Goal: Task Accomplishment & Management: Use online tool/utility

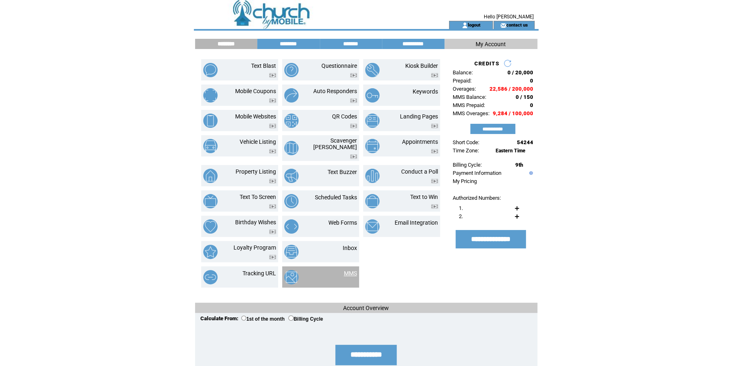
click at [346, 270] on link "MMS" at bounding box center [350, 273] width 13 height 7
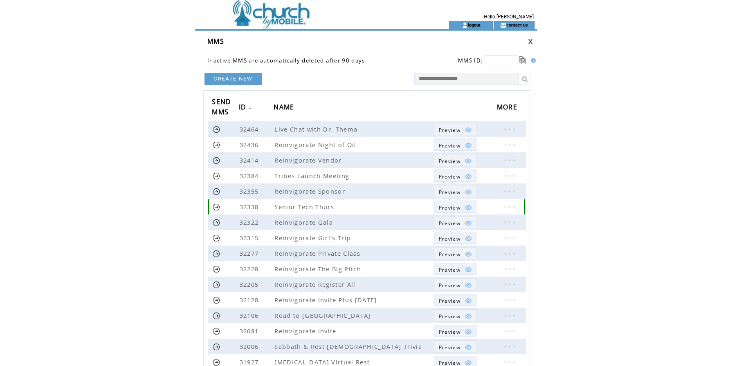
click at [467, 208] on img at bounding box center [467, 207] width 7 height 7
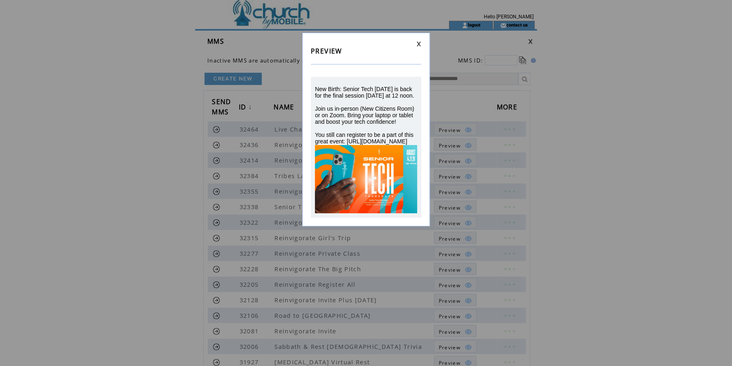
drag, startPoint x: 398, startPoint y: 152, endPoint x: 316, endPoint y: 89, distance: 103.8
click at [316, 89] on div "New Birth: Senior Tech [DATE] is back for the final session [DATE] at 12 noon. …" at bounding box center [366, 115] width 102 height 59
drag, startPoint x: 316, startPoint y: 89, endPoint x: 363, endPoint y: 121, distance: 56.8
click at [361, 115] on span "New Birth: Senior Tech [DATE] is back for the final session [DATE] at 12 noon. …" at bounding box center [364, 115] width 99 height 59
click at [376, 143] on div "New Birth: Senior Tech [DATE] is back for the final session [DATE] at 12 noon. …" at bounding box center [366, 115] width 102 height 59
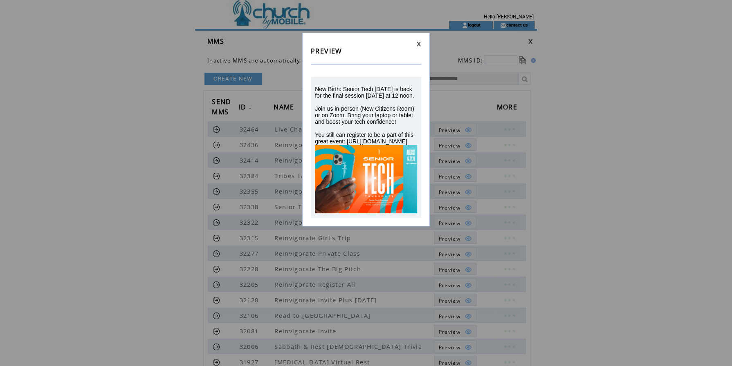
click at [349, 144] on div "New Birth: Senior Tech [DATE] is back for the final session [DATE] at 12 noon. …" at bounding box center [366, 115] width 102 height 59
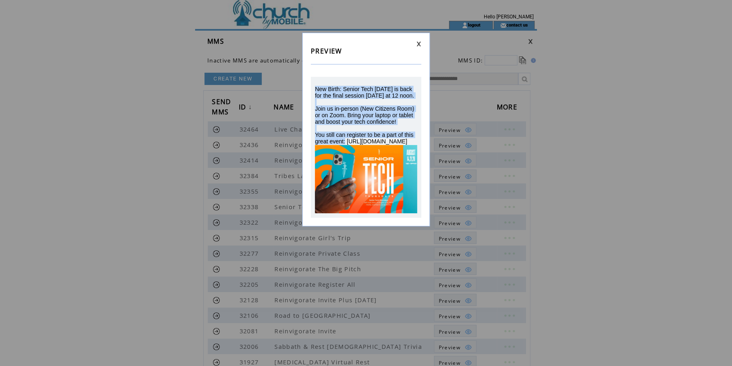
drag, startPoint x: 349, startPoint y: 142, endPoint x: 315, endPoint y: 90, distance: 62.1
click at [315, 90] on div "New Birth: Senior Tech [DATE] is back for the final session [DATE] at 12 noon. …" at bounding box center [366, 115] width 102 height 59
drag, startPoint x: 315, startPoint y: 90, endPoint x: 340, endPoint y: 96, distance: 26.3
copy span "New Birth: Senior Tech [DATE] is back for the final session [DATE] at 12 noon. …"
click at [418, 45] on link at bounding box center [418, 43] width 5 height 5
